Goal: Go to known website: Go to known website

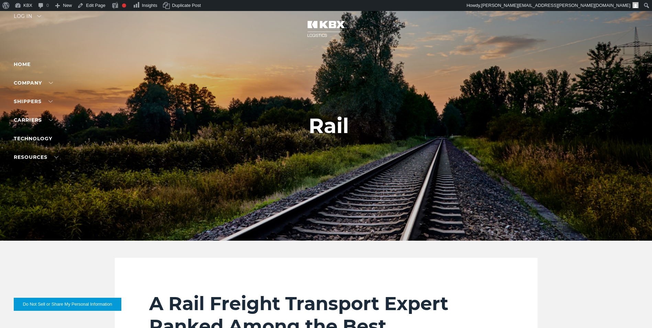
click at [40, 15] on div "Log in" at bounding box center [27, 19] width 27 height 10
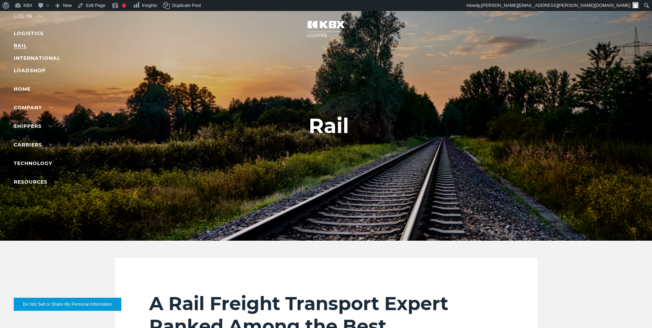
click at [21, 46] on link "RAIL" at bounding box center [20, 46] width 13 height 6
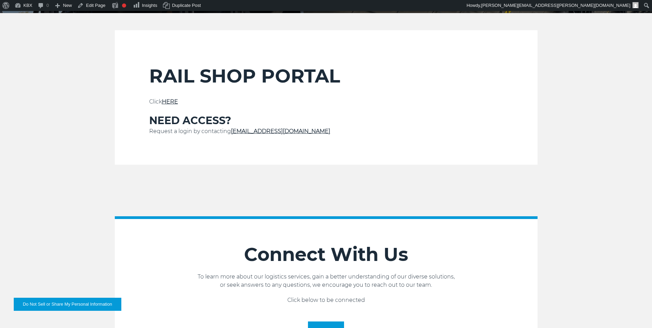
scroll to position [229, 0]
